Goal: Use online tool/utility: Utilize a website feature to perform a specific function

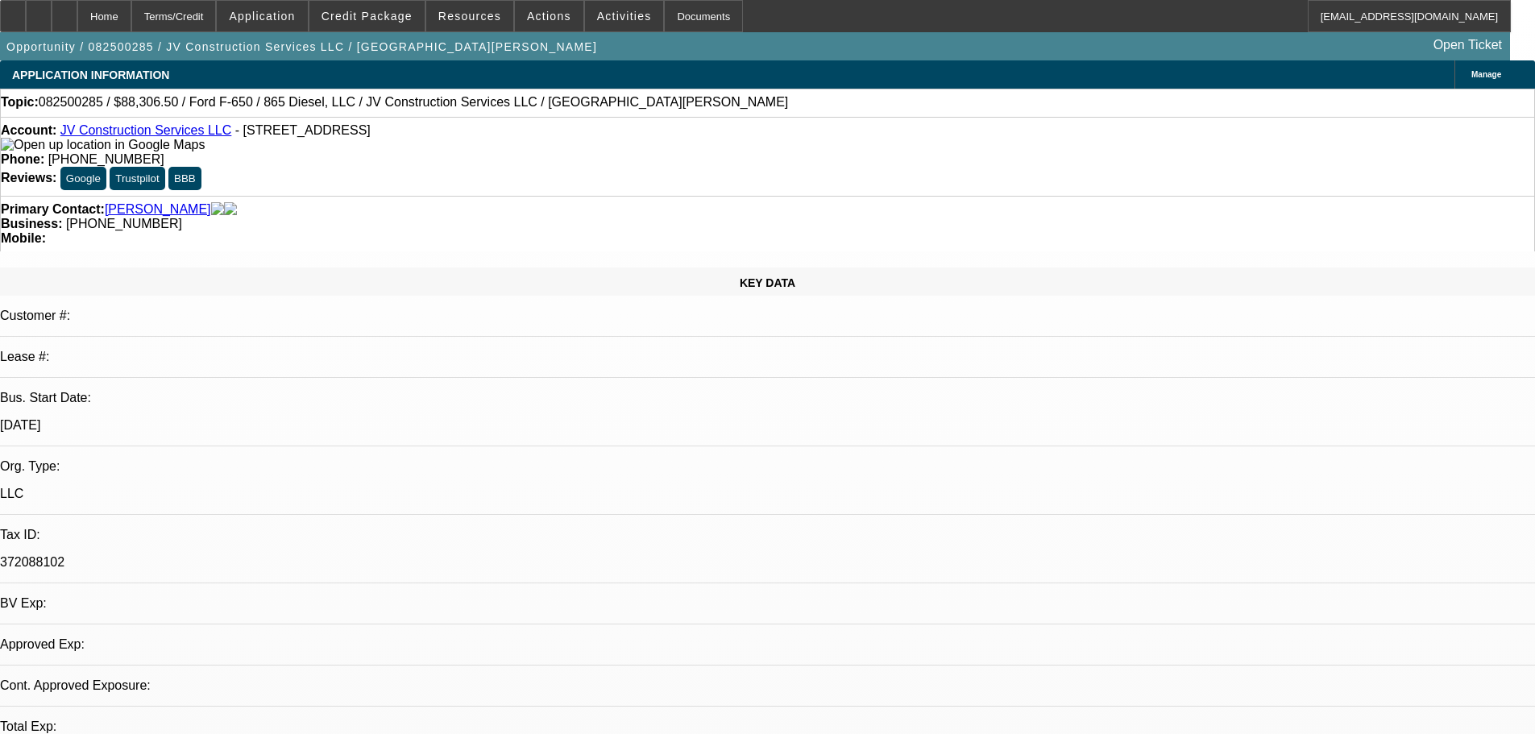
select select "0.15"
select select "2"
select select "0.1"
select select "2"
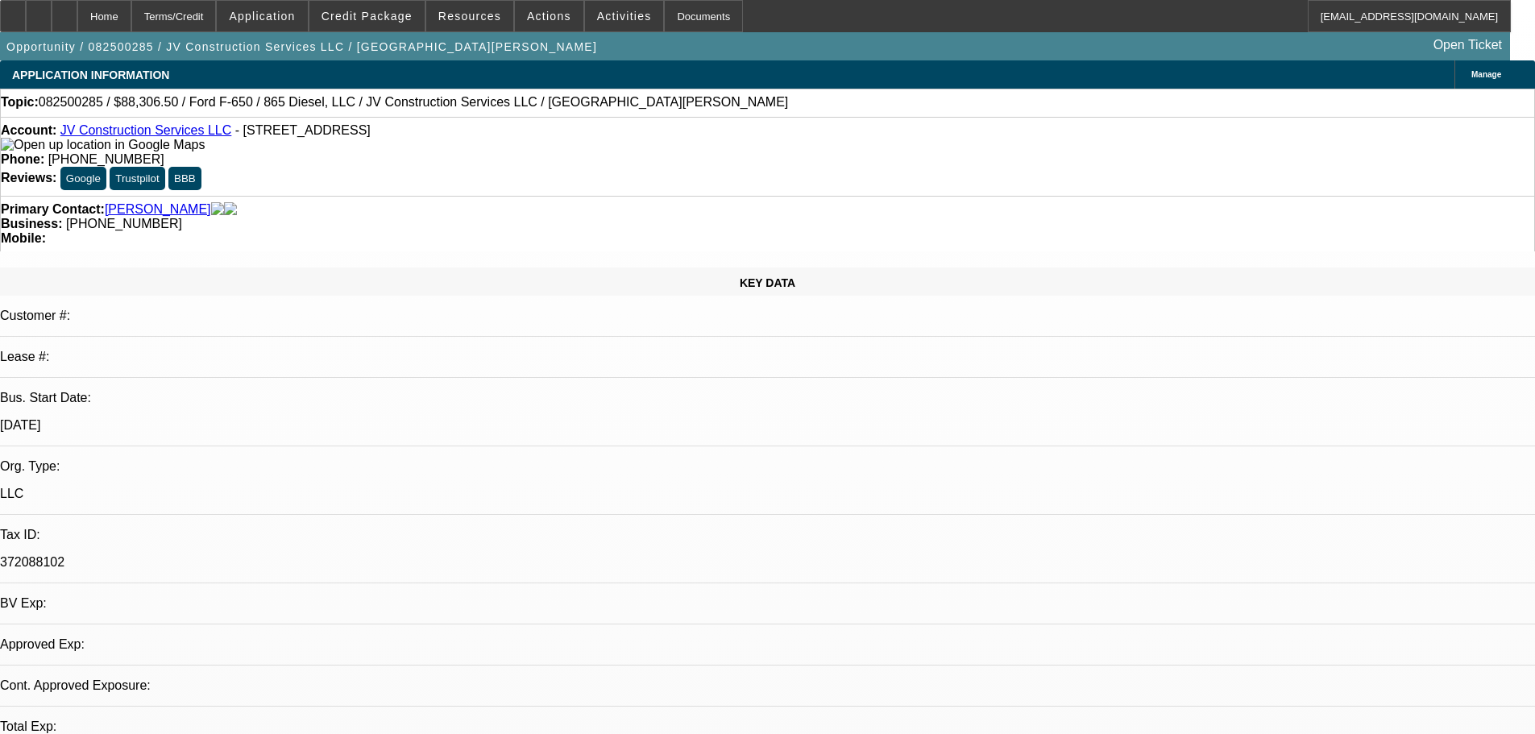
select select "0.1"
select select "2"
select select "4"
select select "2"
select select "4"
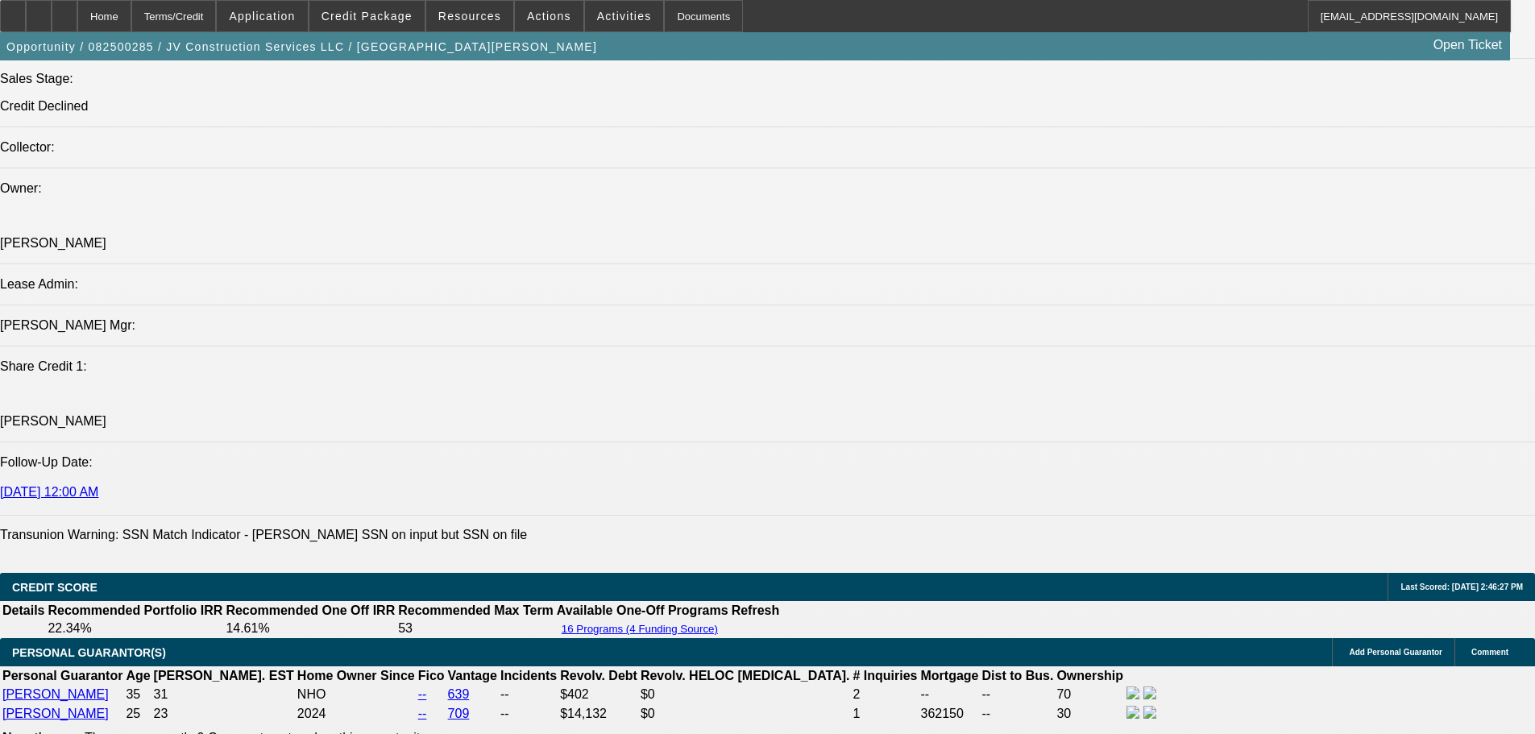
drag, startPoint x: 807, startPoint y: 364, endPoint x: 804, endPoint y: 450, distance: 86.2
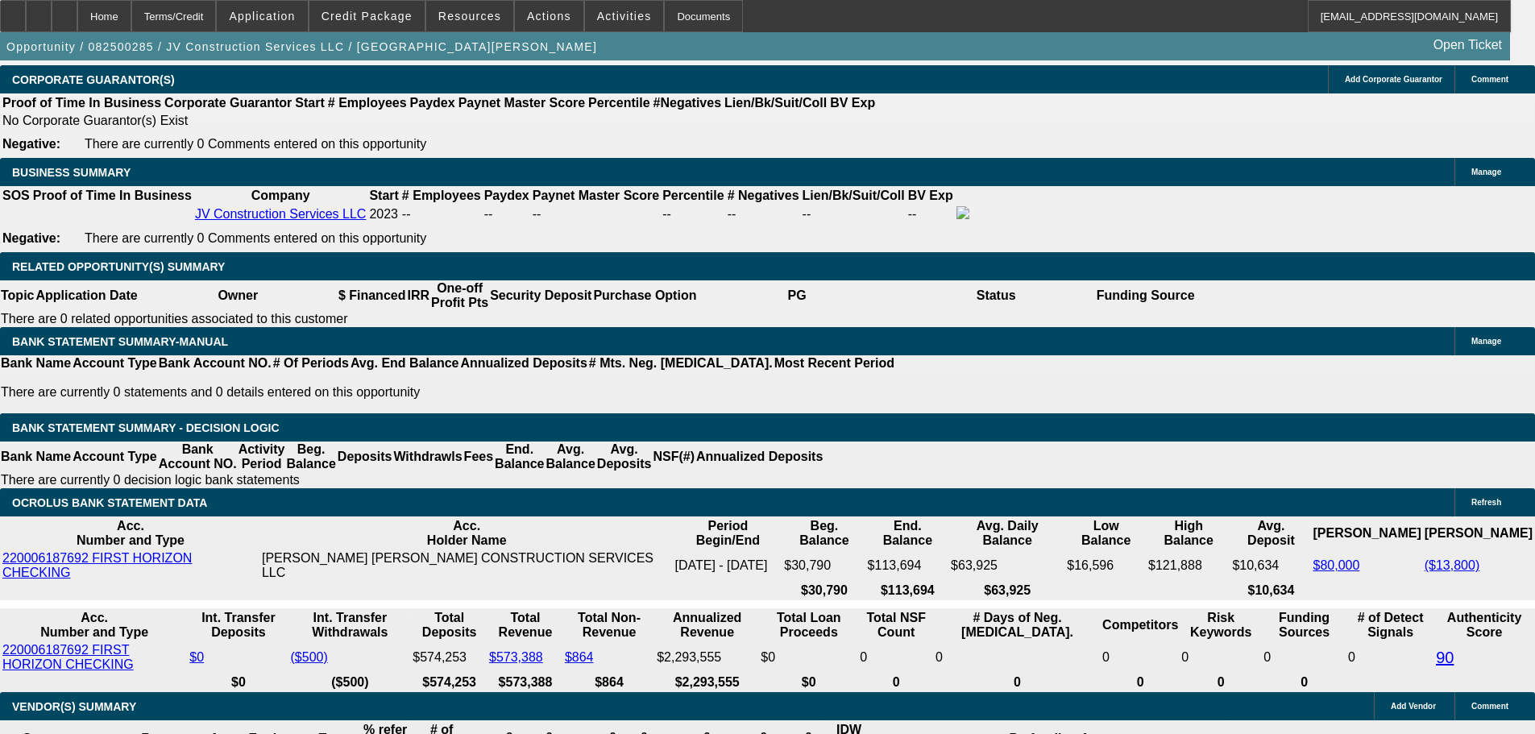
scroll to position [2621, 0]
